Goal: Find specific page/section: Find specific page/section

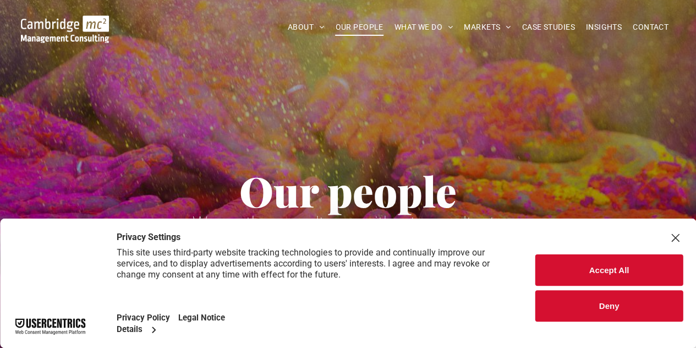
click at [612, 264] on button "Accept All" at bounding box center [608, 269] width 147 height 31
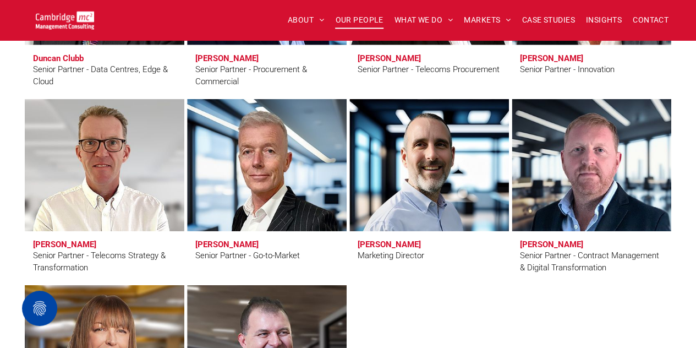
scroll to position [1742, 0]
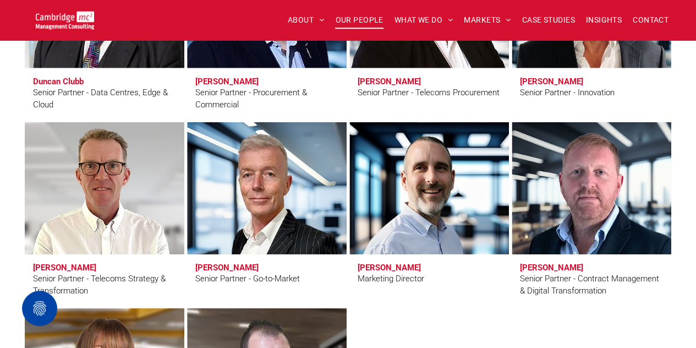
click at [563, 262] on h3 "[PERSON_NAME]" at bounding box center [551, 267] width 63 height 10
click at [561, 264] on h3 "[PERSON_NAME]" at bounding box center [551, 267] width 63 height 10
click at [582, 206] on link "Darren Sheppard" at bounding box center [591, 188] width 169 height 140
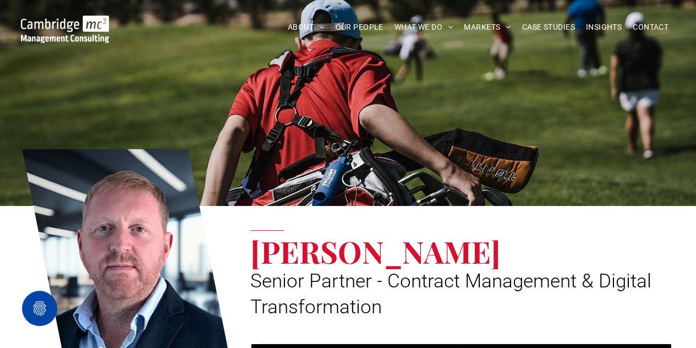
click at [582, 206] on div "**********" at bounding box center [456, 346] width 435 height 413
